Goal: Information Seeking & Learning: Compare options

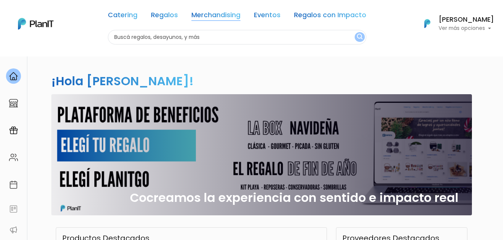
click at [228, 15] on link "Merchandising" at bounding box center [215, 16] width 49 height 9
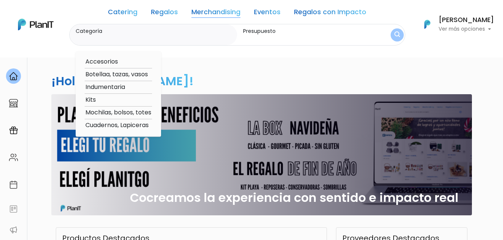
click at [128, 88] on option "Indumentaria" at bounding box center [118, 87] width 67 height 9
type input "Indumentaria"
type input "$0 - $1000"
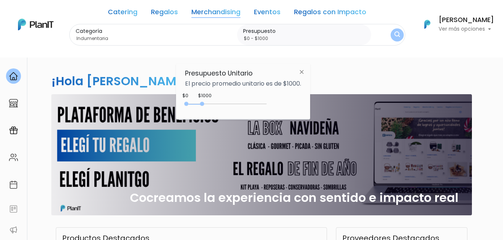
click at [303, 75] on img at bounding box center [302, 71] width 14 height 13
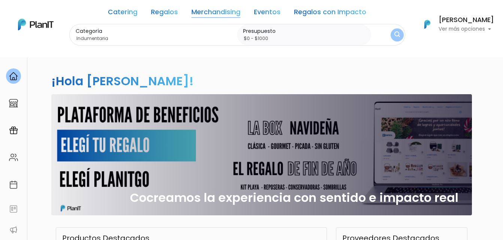
click at [394, 34] on img "submit" at bounding box center [397, 34] width 6 height 7
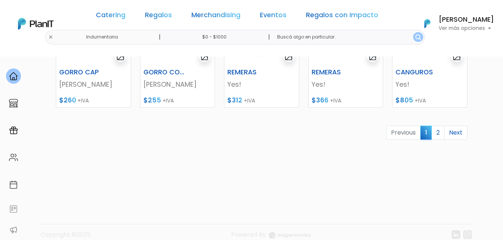
scroll to position [415, 0]
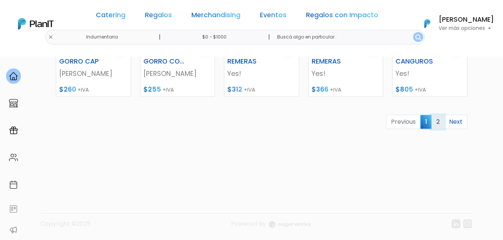
click at [439, 125] on link "2" at bounding box center [437, 122] width 13 height 14
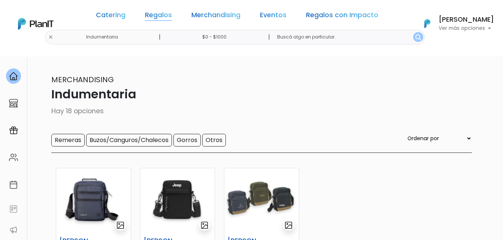
click at [165, 16] on link "Regalos" at bounding box center [158, 16] width 27 height 9
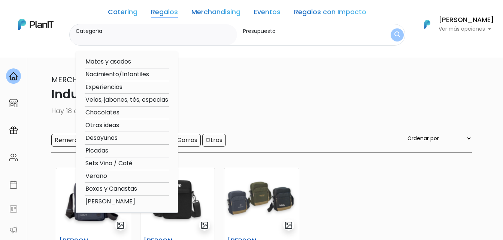
click at [130, 61] on option "Mates y asados" at bounding box center [127, 61] width 84 height 9
type input "Mates y asados"
type input "$0 - $1000"
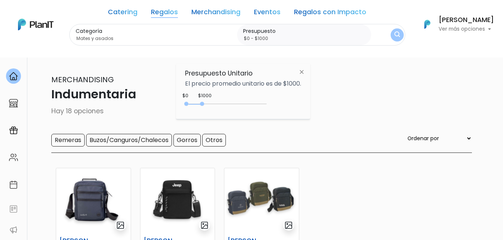
click at [398, 34] on button "submit" at bounding box center [397, 34] width 13 height 13
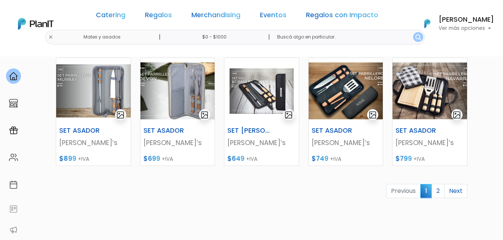
scroll to position [341, 0]
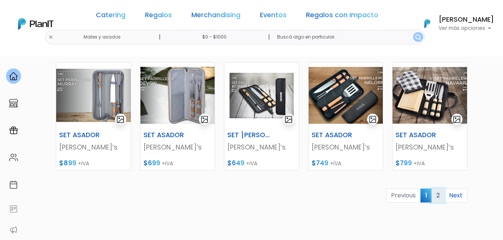
click at [440, 197] on link "2" at bounding box center [437, 196] width 13 height 14
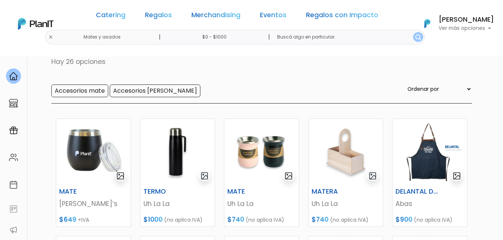
scroll to position [40, 0]
